Goal: Information Seeking & Learning: Learn about a topic

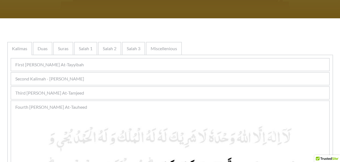
scroll to position [83, 0]
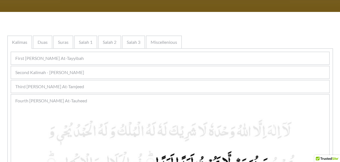
click at [150, 76] on div "Second Kalimah - [PERSON_NAME]" at bounding box center [170, 72] width 318 height 12
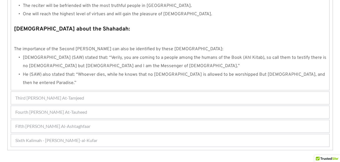
scroll to position [627, 0]
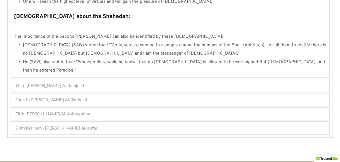
click at [93, 108] on div "Fifth [PERSON_NAME] Al-Ashtaghfaar" at bounding box center [170, 114] width 318 height 12
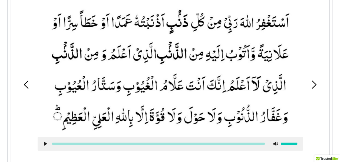
scroll to position [205, 0]
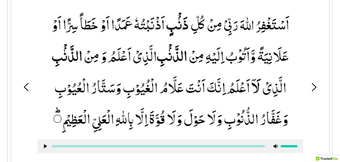
click at [310, 84] on icon at bounding box center [313, 87] width 8 height 8
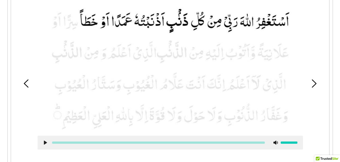
scroll to position [201, 0]
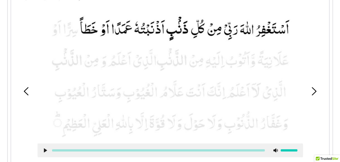
click at [44, 149] on use at bounding box center [45, 150] width 3 height 4
click at [291, 82] on picture at bounding box center [170, 75] width 265 height 125
click at [46, 150] on use at bounding box center [45, 150] width 4 height 4
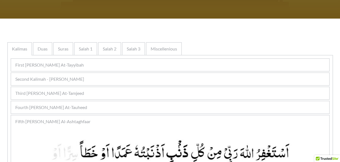
scroll to position [77, 0]
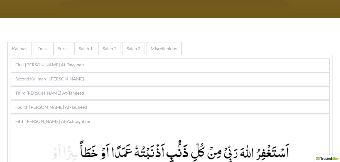
click at [133, 90] on div "Third [PERSON_NAME] At-Tamjeed" at bounding box center [170, 93] width 318 height 12
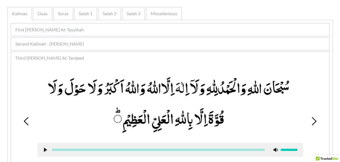
scroll to position [119, 0]
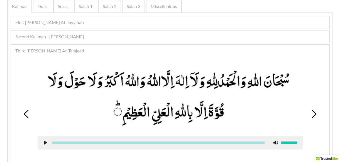
click at [193, 66] on picture at bounding box center [170, 98] width 265 height 64
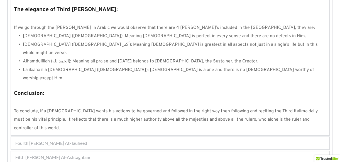
scroll to position [522, 0]
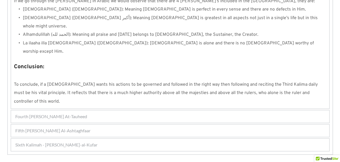
click at [122, 111] on div "Fourth [PERSON_NAME] At-Tauheed" at bounding box center [170, 117] width 318 height 12
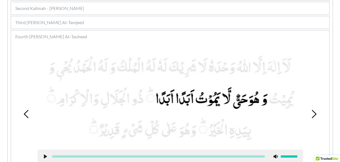
scroll to position [147, 0]
click at [26, 111] on use at bounding box center [26, 114] width 5 height 8
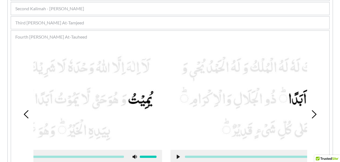
click at [26, 111] on use at bounding box center [26, 114] width 5 height 8
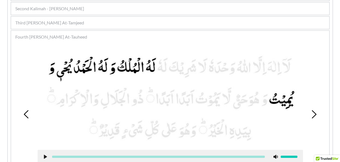
click at [26, 111] on use at bounding box center [26, 114] width 5 height 8
